Goal: Information Seeking & Learning: Compare options

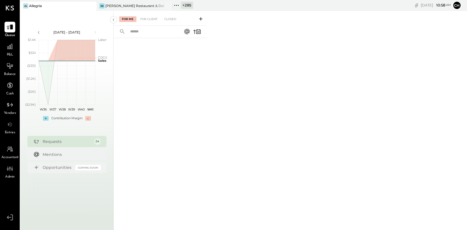
click at [177, 5] on icon at bounding box center [176, 5] width 7 height 7
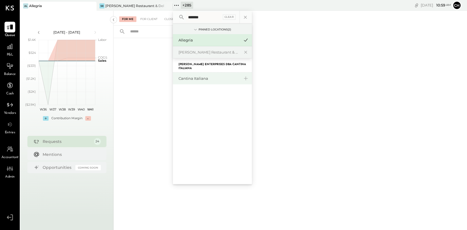
type input "*******"
click at [203, 81] on div "Cantina Italiana" at bounding box center [208, 78] width 61 height 5
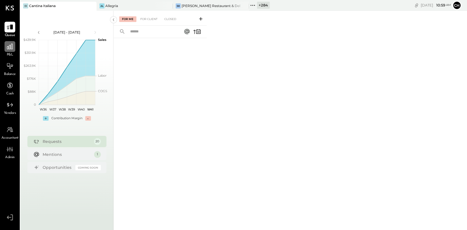
click at [7, 48] on icon at bounding box center [10, 47] width 6 height 6
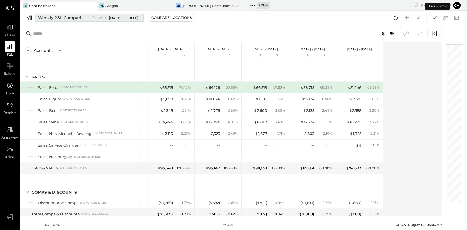
click at [66, 19] on div "Weekly P&L Comparison" at bounding box center [61, 18] width 47 height 6
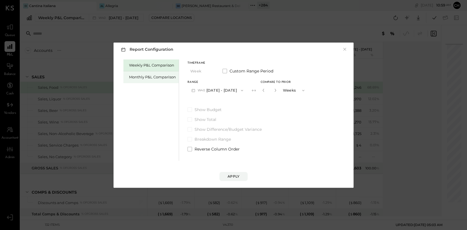
click at [141, 76] on div "Monthly P&L Comparison" at bounding box center [152, 77] width 47 height 5
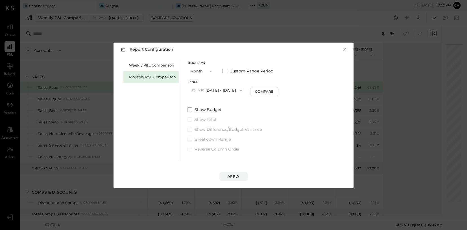
click at [217, 89] on button "M10 [DATE] - [DATE]" at bounding box center [216, 90] width 59 height 10
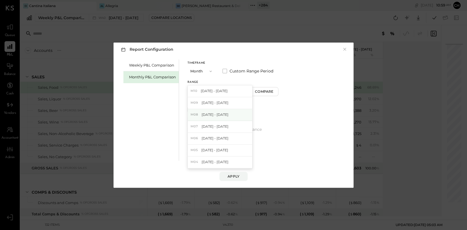
click at [219, 112] on div "M08 [DATE] - [DATE]" at bounding box center [220, 115] width 64 height 12
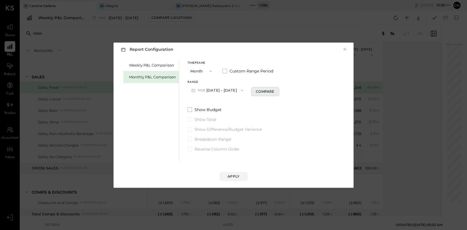
click at [259, 94] on div "Timeframe Month Custom Range Period Range M08 [DATE] - [DATE] Compare Show Budg…" at bounding box center [233, 106] width 92 height 93
click at [259, 92] on div "Compare" at bounding box center [265, 91] width 18 height 5
click at [233, 178] on div "Apply" at bounding box center [234, 176] width 12 height 5
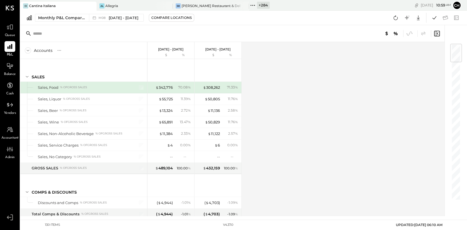
click at [94, 6] on icon at bounding box center [91, 6] width 7 height 7
click at [179, 5] on icon at bounding box center [176, 5] width 7 height 7
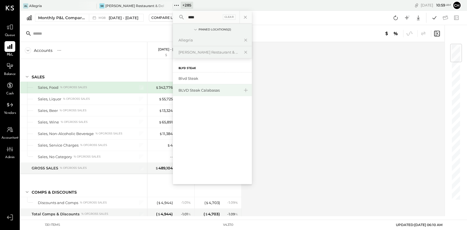
type input "****"
click at [196, 93] on div "BLVD Steak Calabasas" at bounding box center [208, 90] width 61 height 5
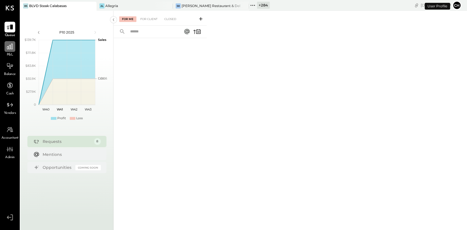
click at [9, 47] on icon at bounding box center [9, 46] width 7 height 7
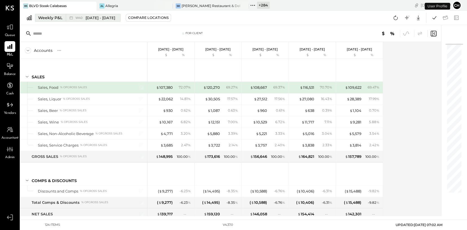
click at [57, 18] on div "Weekly P&L" at bounding box center [50, 18] width 24 height 6
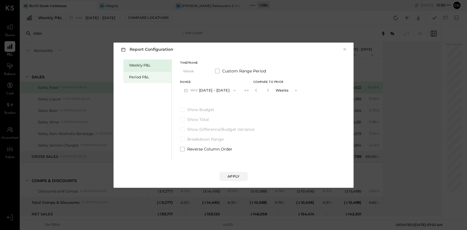
click at [142, 77] on div "Period P&L" at bounding box center [149, 77] width 40 height 5
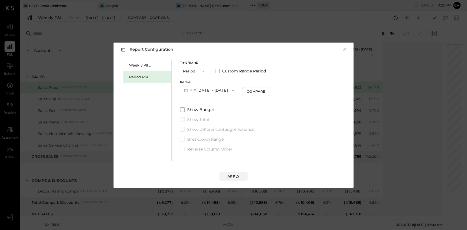
click at [222, 91] on button "P10 [DATE] - [DATE]" at bounding box center [209, 90] width 58 height 10
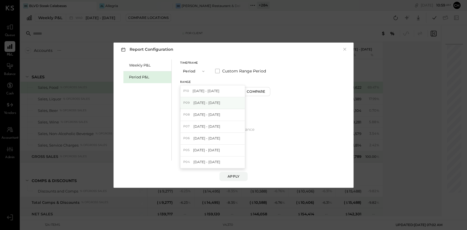
click at [220, 102] on span "[DATE] - [DATE]" at bounding box center [206, 103] width 27 height 5
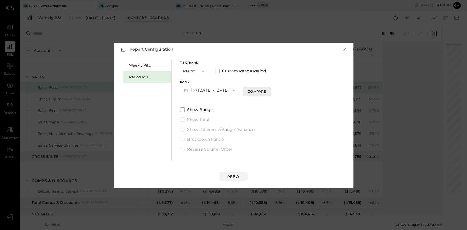
click at [260, 93] on div "Compare" at bounding box center [257, 91] width 18 height 5
click at [233, 179] on div "Apply" at bounding box center [234, 176] width 12 height 5
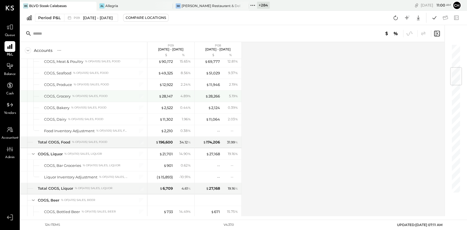
scroll to position [155, 0]
